Goal: Find specific page/section: Find specific page/section

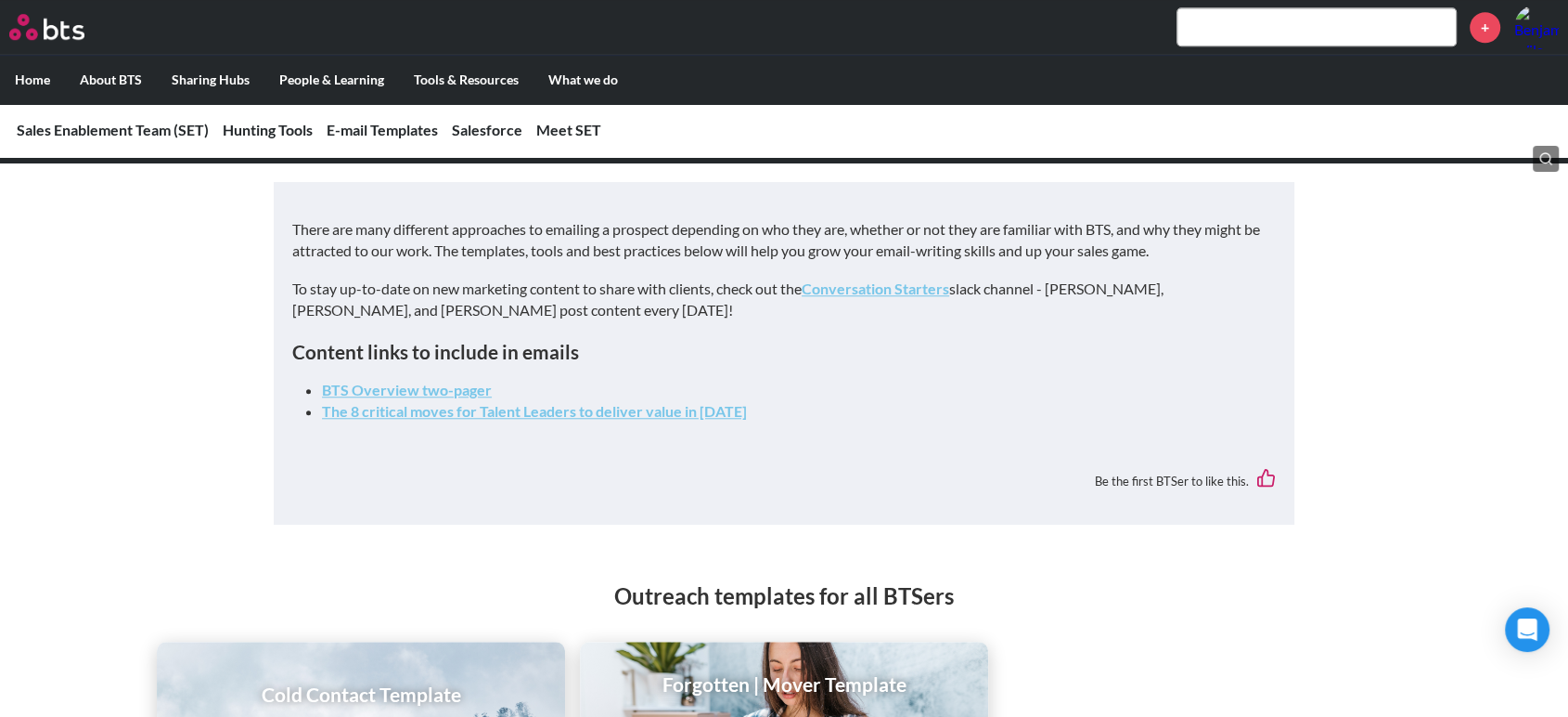
scroll to position [1529, 0]
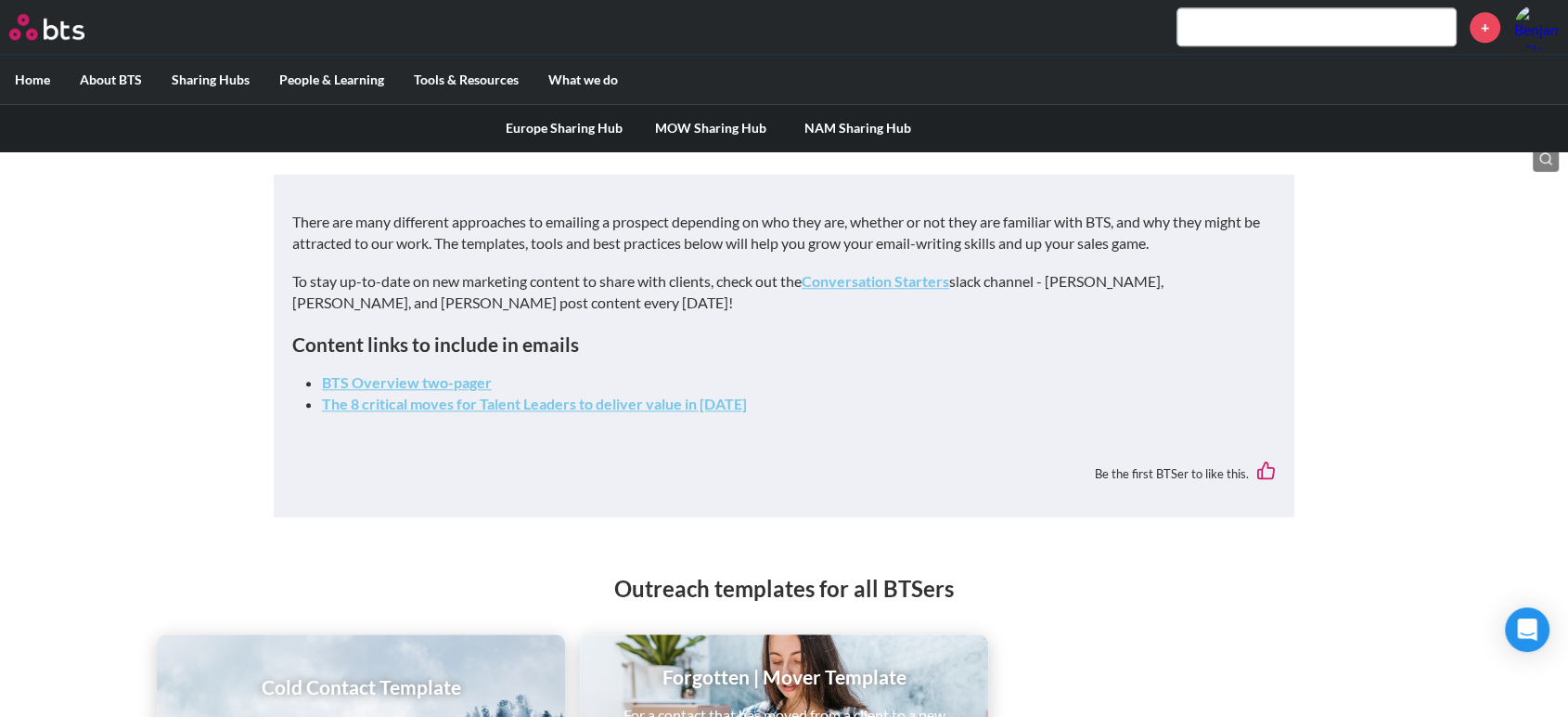
click at [529, 136] on link "Europe Sharing Hub" at bounding box center [564, 127] width 146 height 48
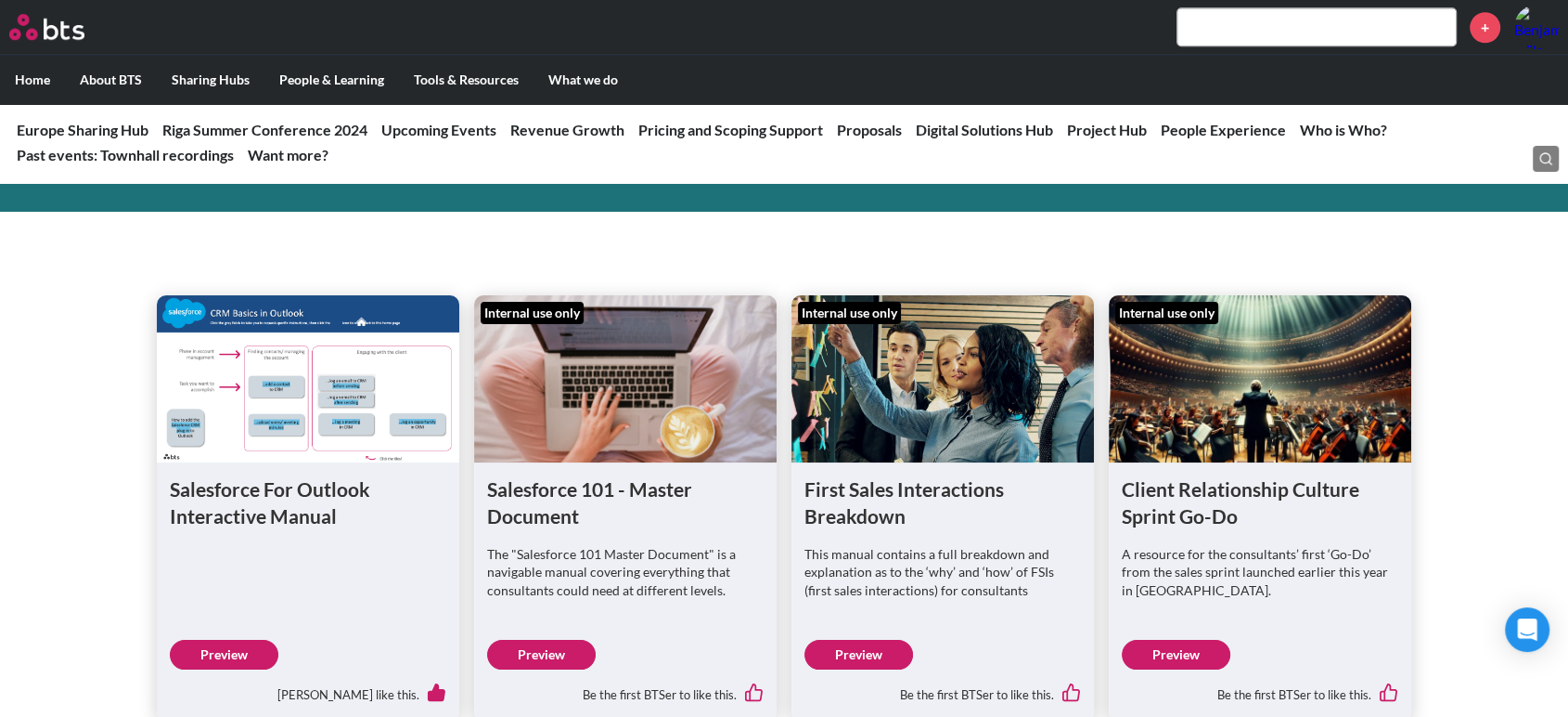
scroll to position [1521, 0]
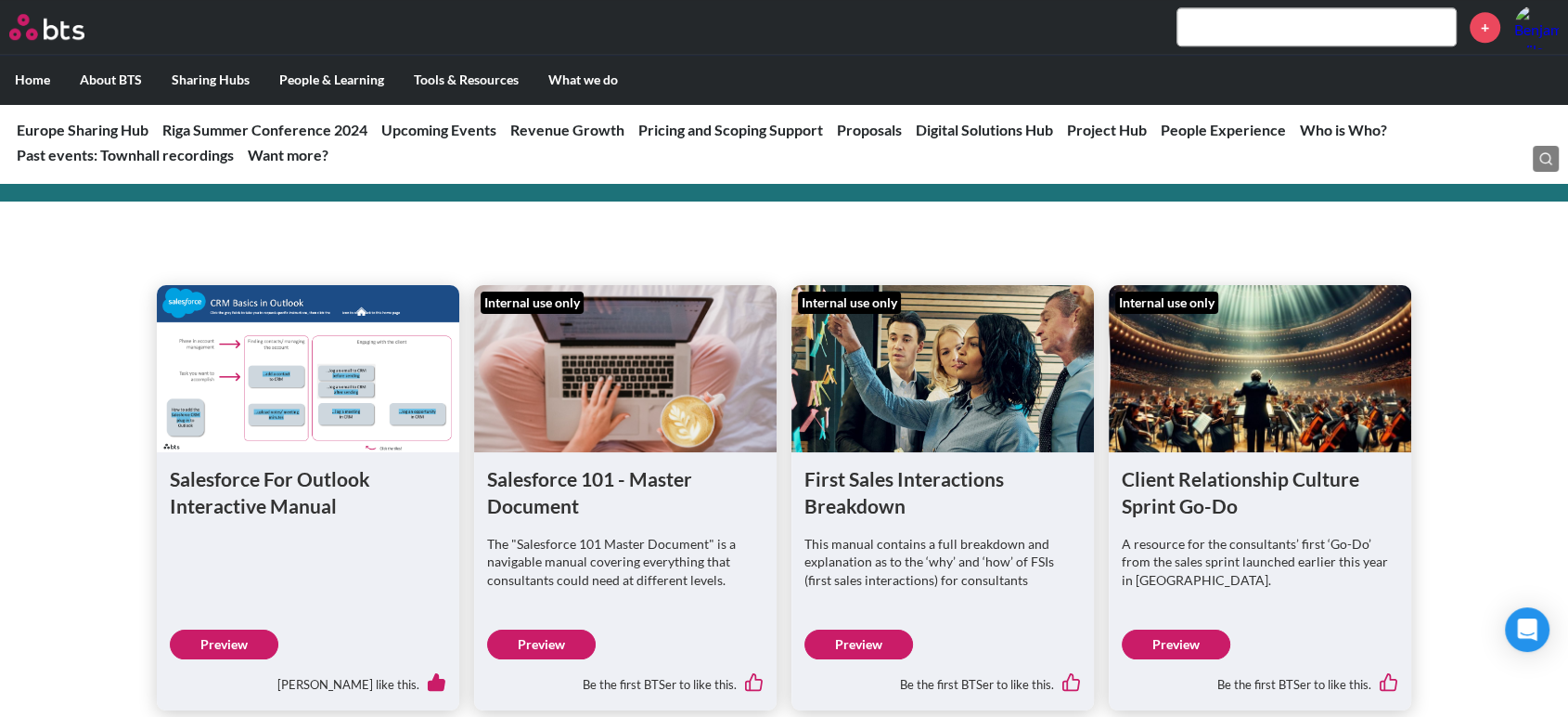
click at [540, 650] on link "Preview" at bounding box center [541, 644] width 109 height 30
click at [862, 639] on link "Preview" at bounding box center [859, 644] width 109 height 30
